Goal: Information Seeking & Learning: Learn about a topic

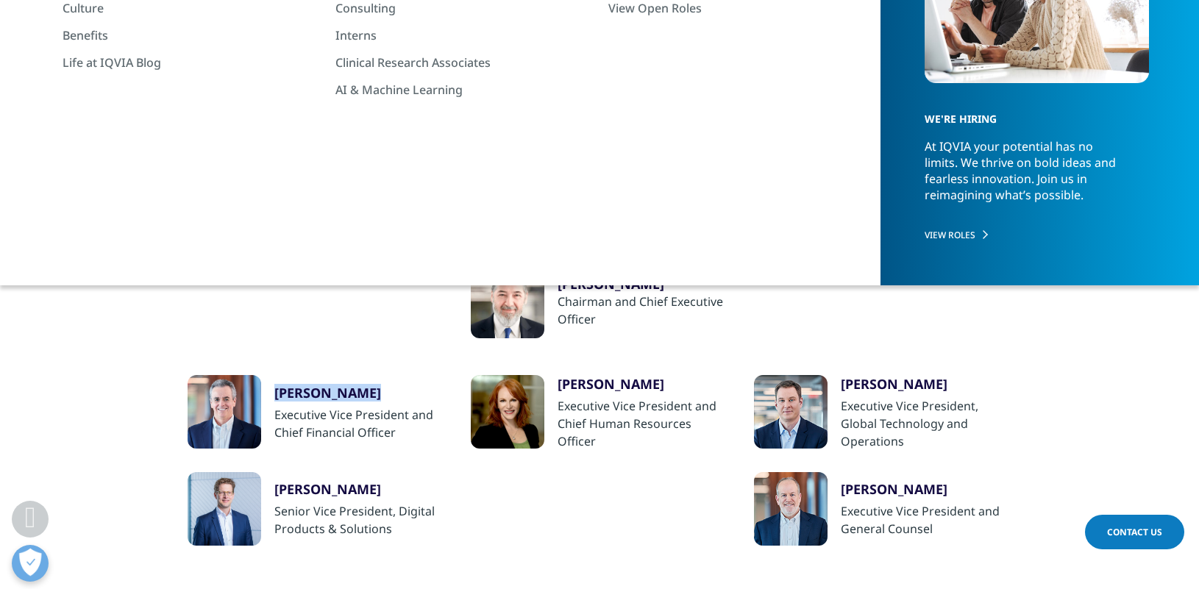
scroll to position [258, 0]
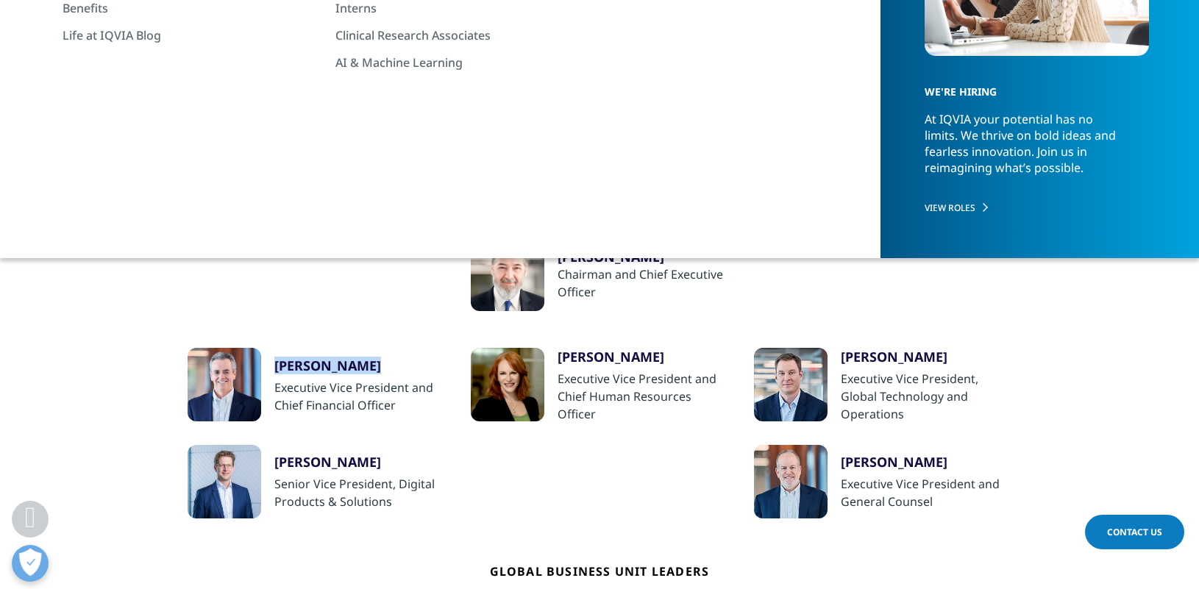
click at [517, 271] on div at bounding box center [508, 275] width 74 height 74
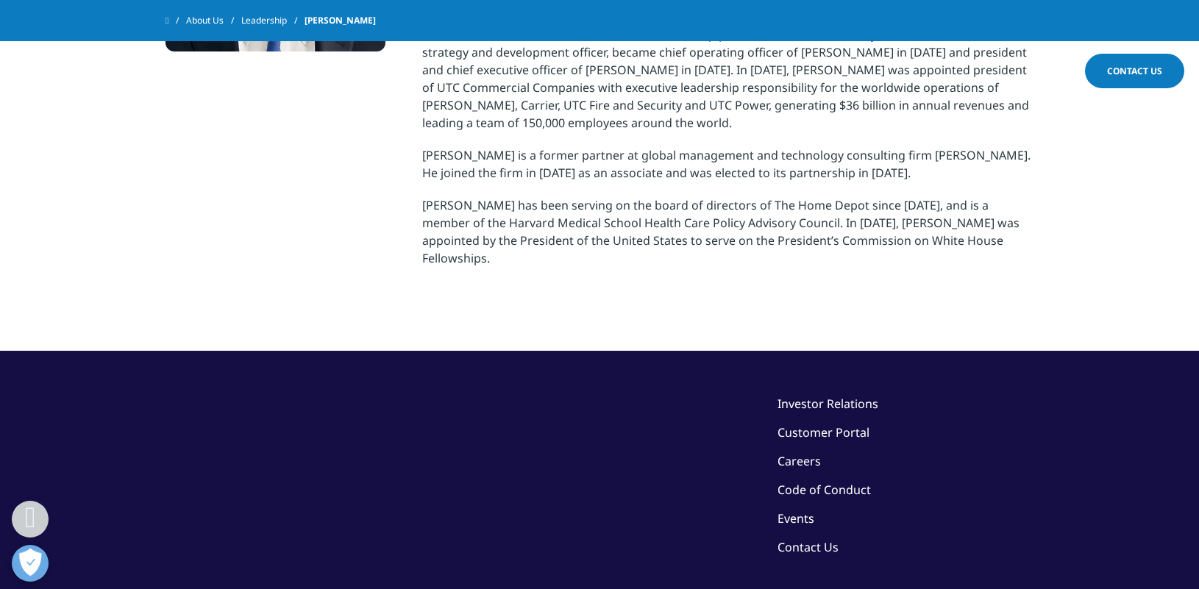
scroll to position [281, 0]
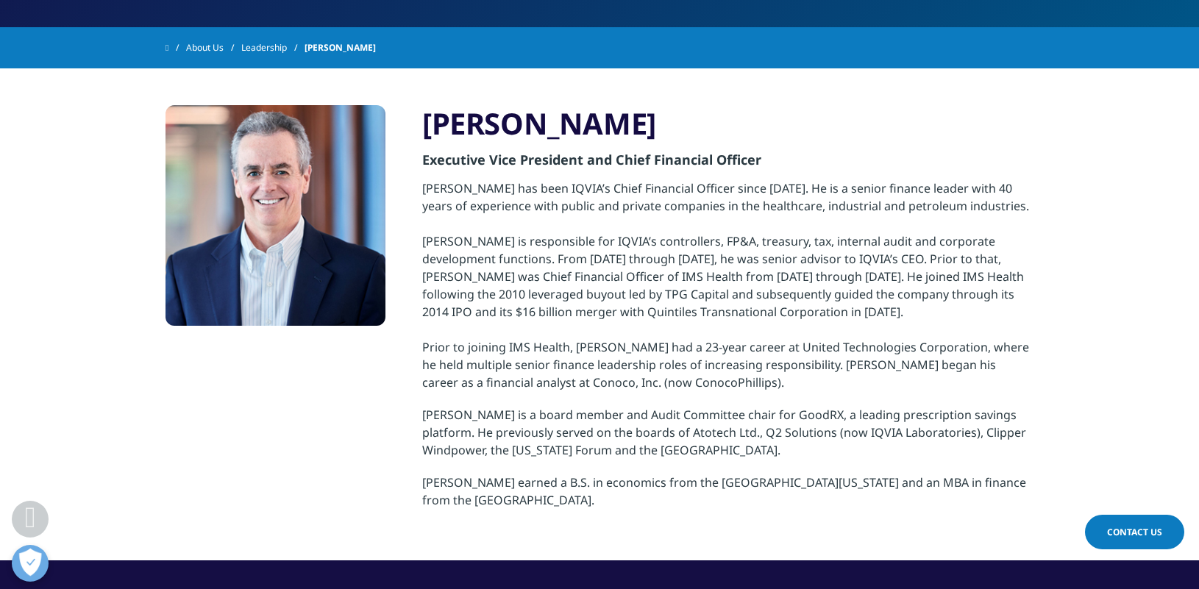
scroll to position [329, 0]
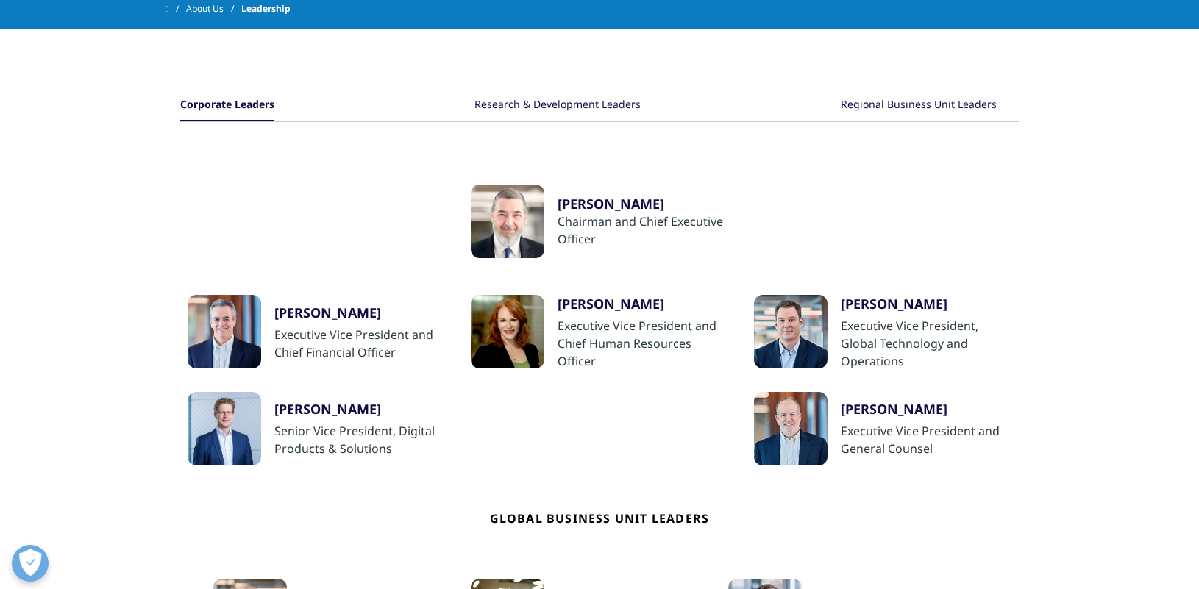
scroll to position [136, 0]
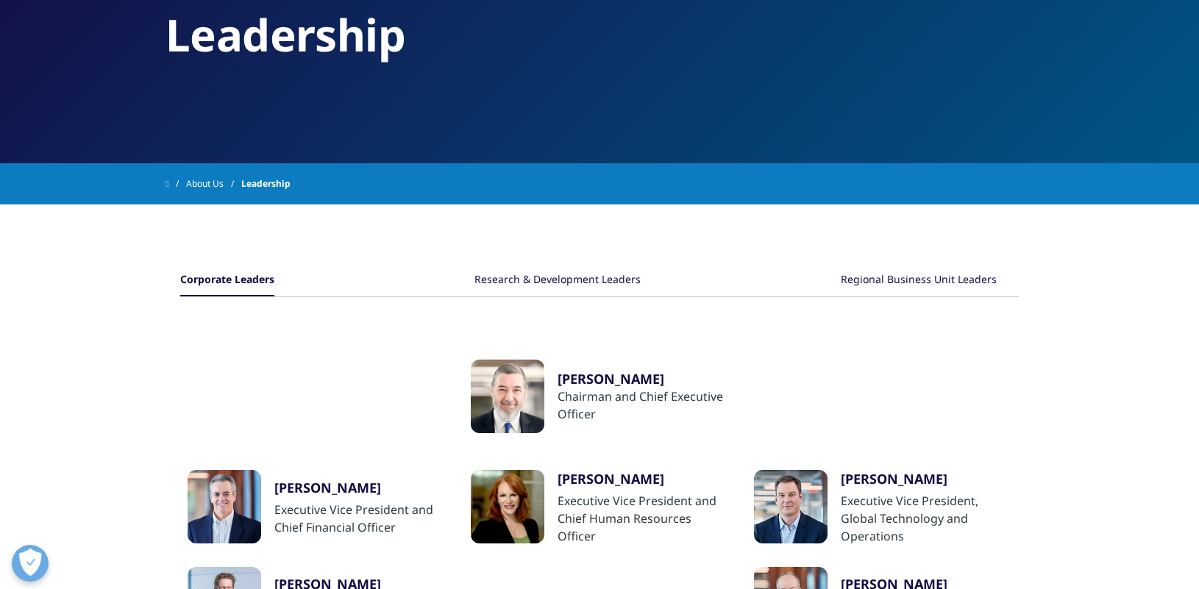
click at [587, 279] on div "Research & Development Leaders" at bounding box center [557, 281] width 166 height 32
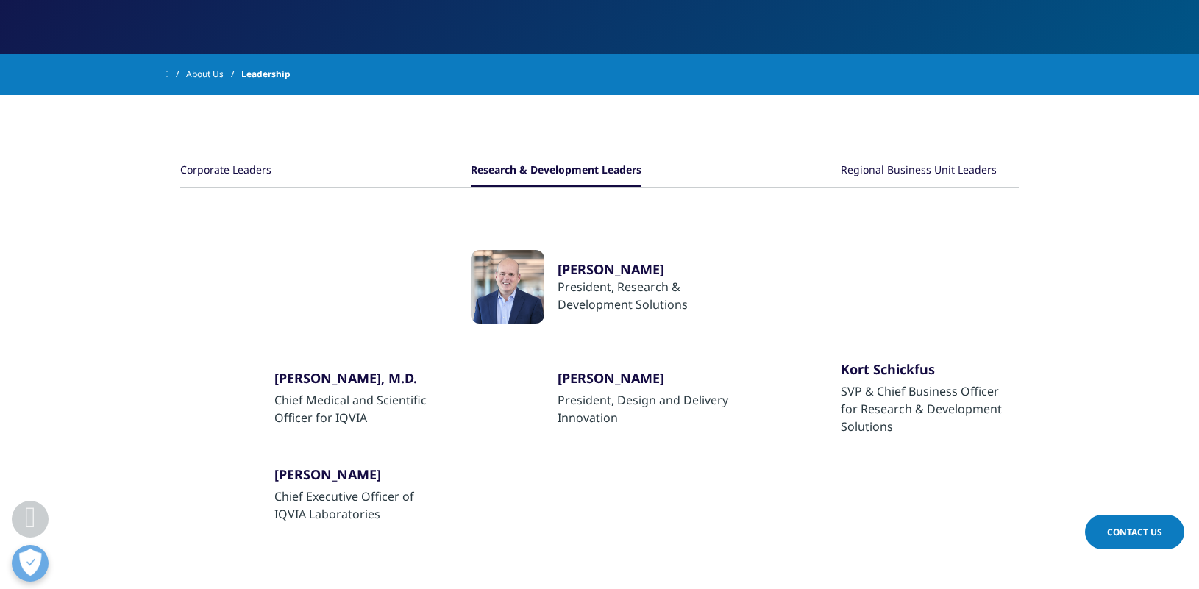
scroll to position [260, 0]
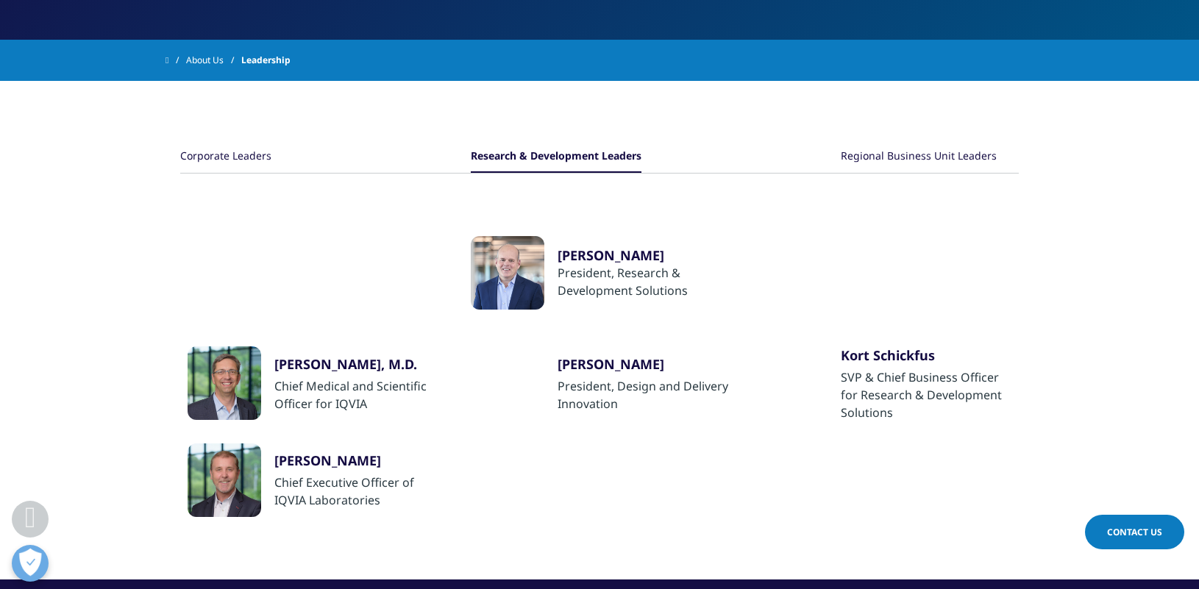
click at [893, 152] on div "Regional Business Unit Leaders" at bounding box center [919, 157] width 156 height 32
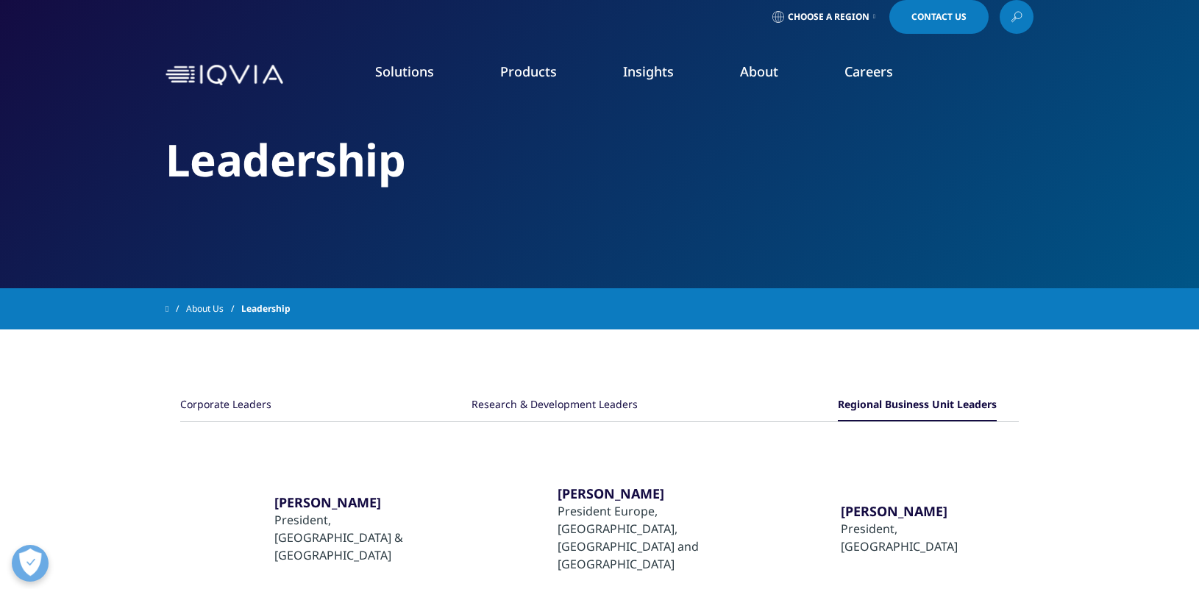
scroll to position [0, 0]
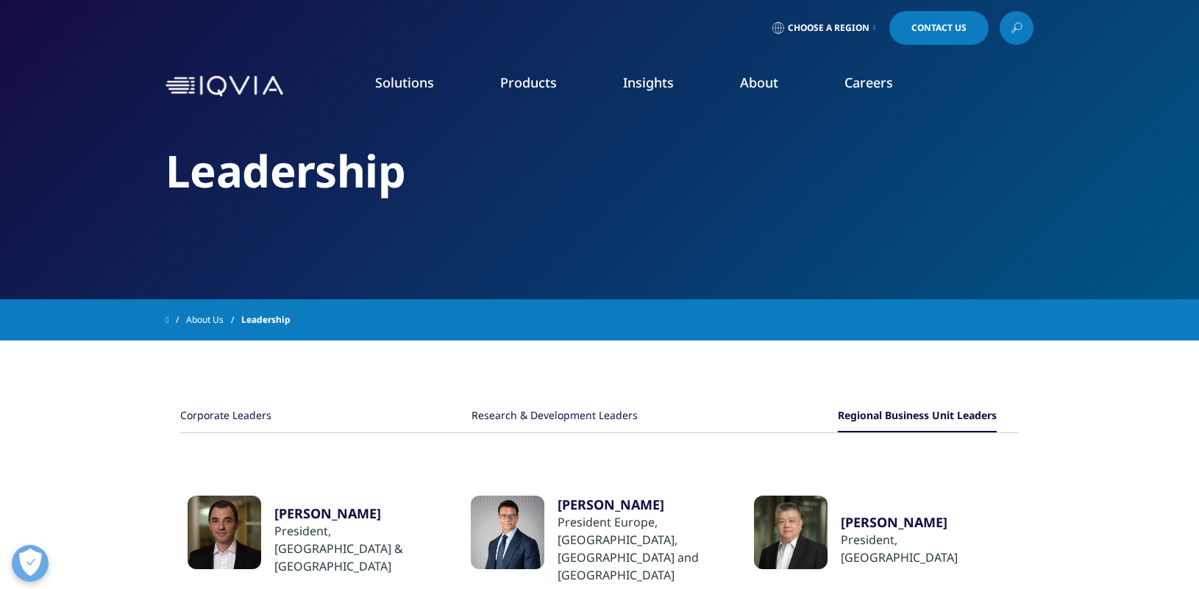
click at [206, 317] on link "About Us" at bounding box center [213, 320] width 55 height 26
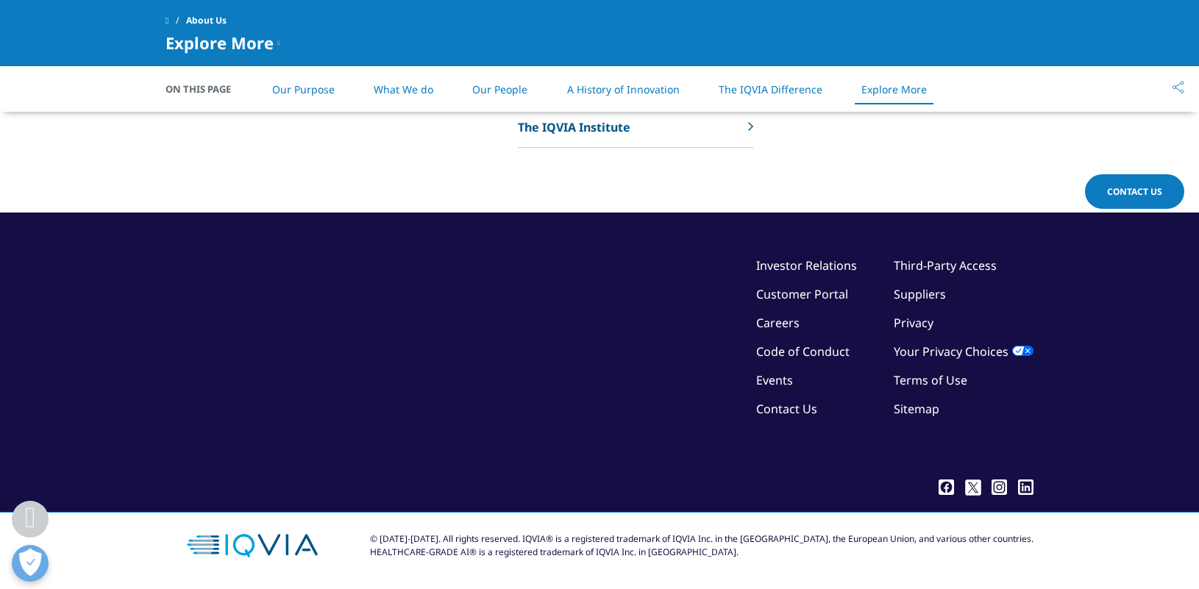
scroll to position [3767, 0]
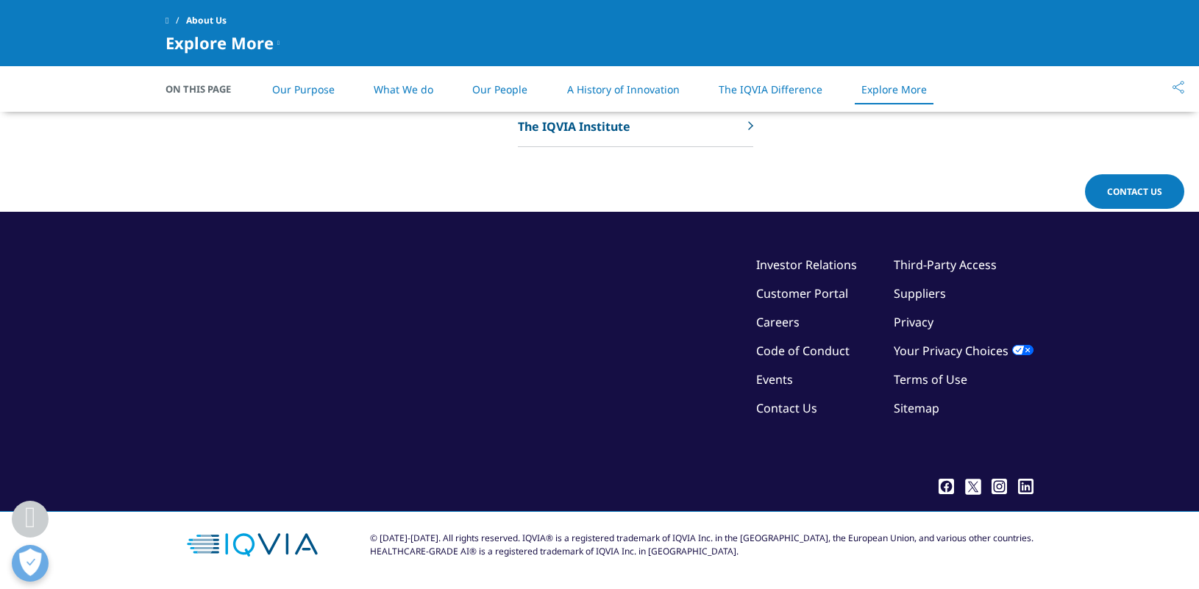
click at [791, 265] on link "Investor Relations" at bounding box center [806, 265] width 101 height 16
